Goal: Task Accomplishment & Management: Manage account settings

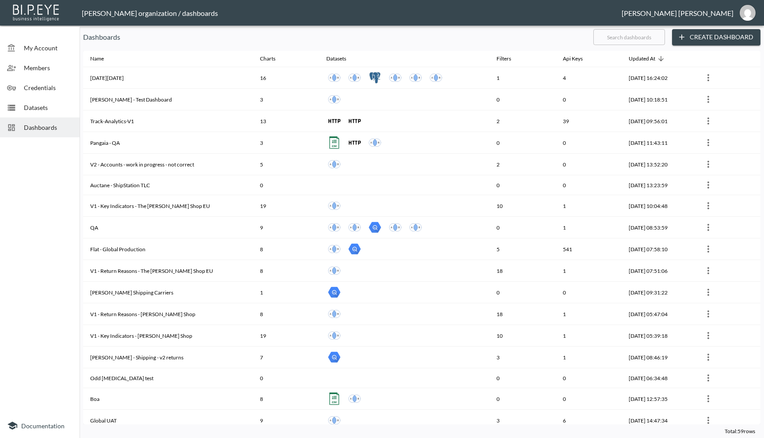
click at [38, 87] on span "Credentials" at bounding box center [48, 87] width 49 height 9
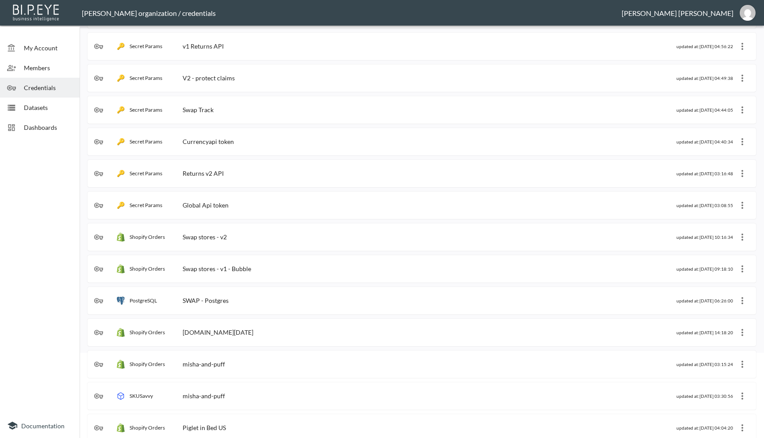
scroll to position [83, 0]
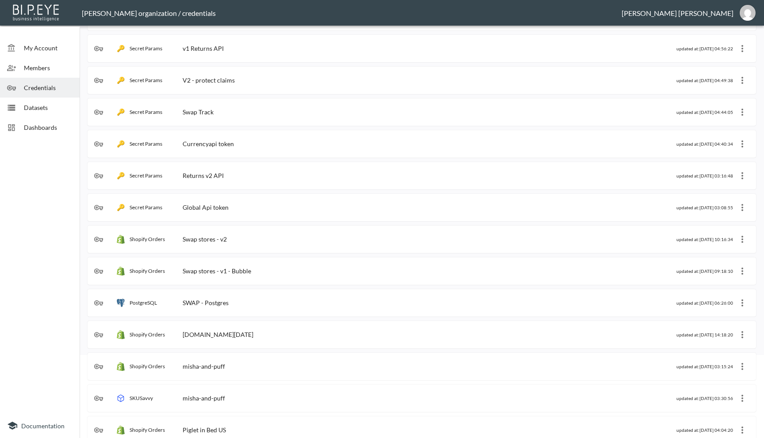
click at [219, 271] on div "Swap stores - v1 - Bubble" at bounding box center [217, 271] width 69 height 8
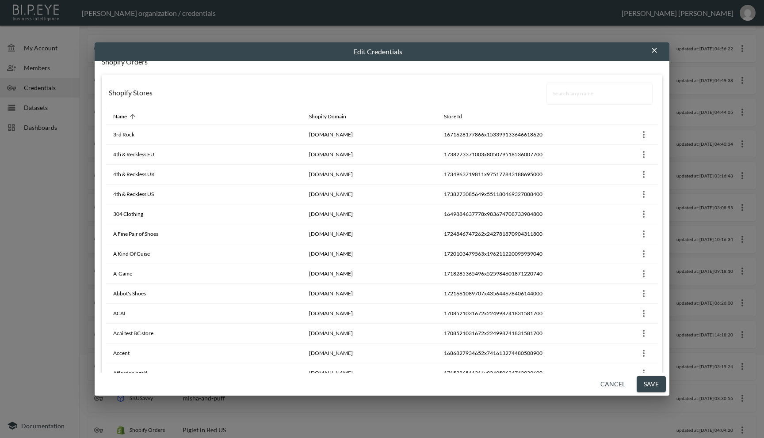
scroll to position [0, 0]
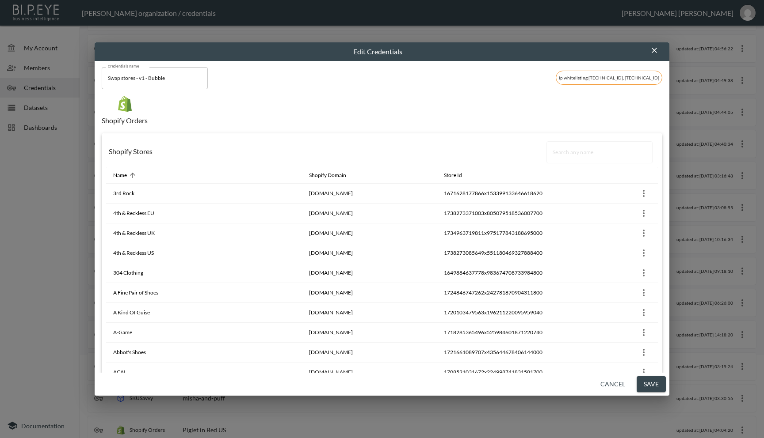
click at [655, 52] on icon "button" at bounding box center [654, 50] width 9 height 9
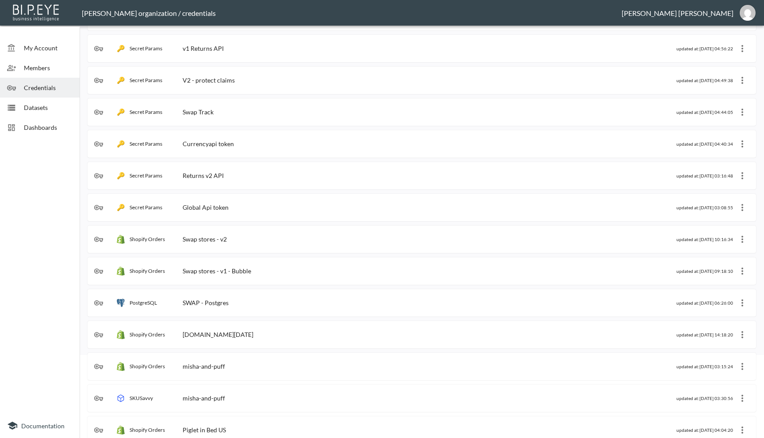
click at [741, 241] on icon "more" at bounding box center [742, 239] width 11 height 11
click at [37, 337] on div at bounding box center [382, 219] width 764 height 438
click at [740, 234] on icon "more" at bounding box center [742, 239] width 11 height 11
click at [198, 238] on div at bounding box center [382, 219] width 764 height 438
click at [198, 238] on div "Swap stores - v2" at bounding box center [205, 240] width 44 height 8
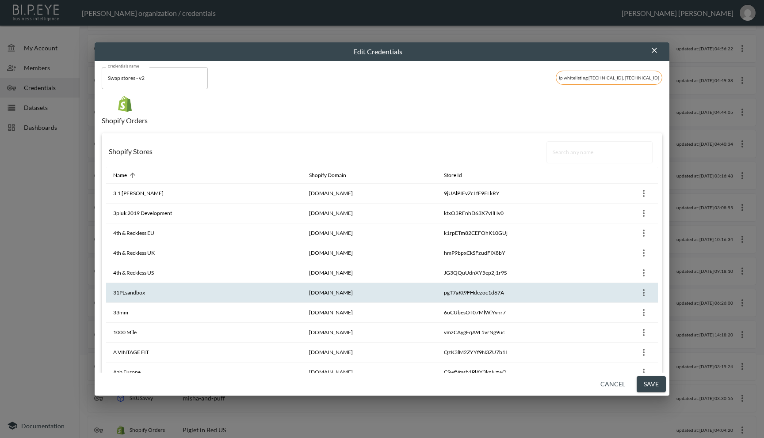
click at [611, 285] on th at bounding box center [605, 293] width 106 height 20
click at [652, 51] on icon "button" at bounding box center [653, 50] width 5 height 5
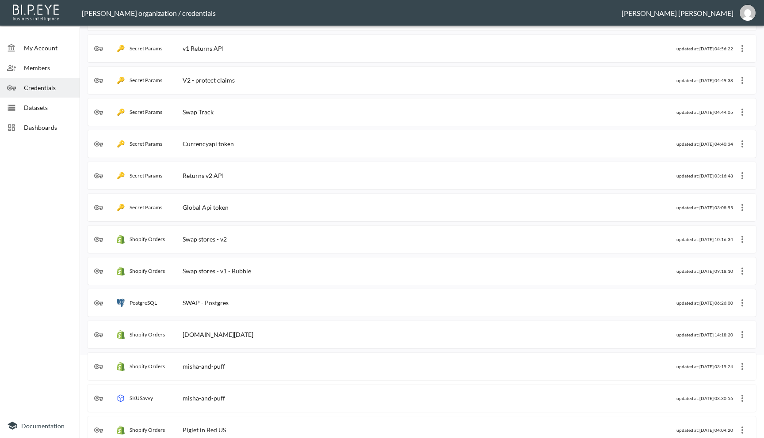
click at [739, 267] on icon "more" at bounding box center [742, 271] width 11 height 11
click at [730, 284] on p "Edit" at bounding box center [733, 288] width 12 height 11
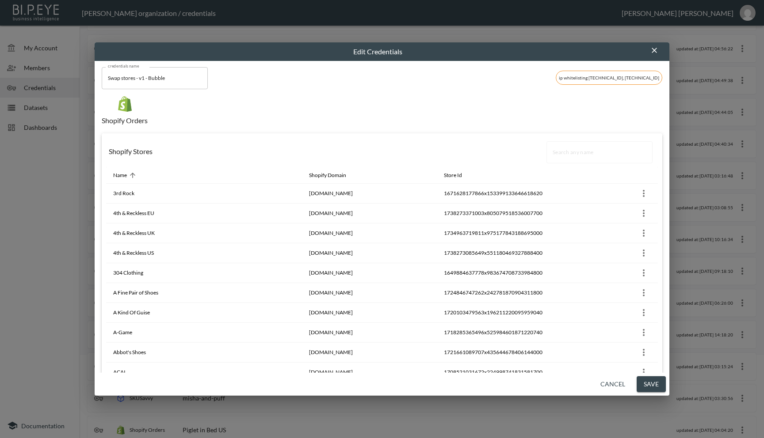
click at [609, 387] on button "Cancel" at bounding box center [613, 385] width 32 height 16
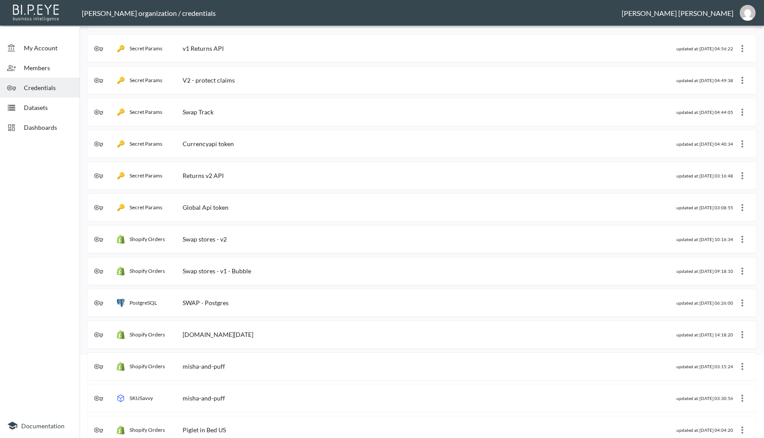
click at [741, 271] on icon "more" at bounding box center [742, 271] width 11 height 11
click at [741, 239] on div at bounding box center [382, 219] width 764 height 438
click at [741, 239] on icon "more" at bounding box center [742, 239] width 11 height 11
